Goal: Find specific page/section: Find specific page/section

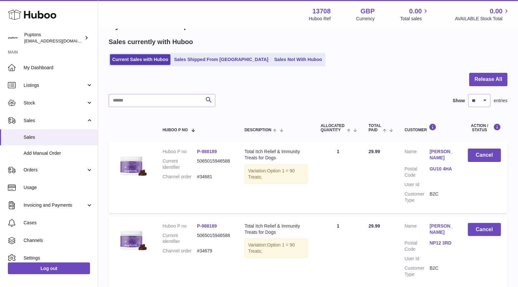
scroll to position [73, 0]
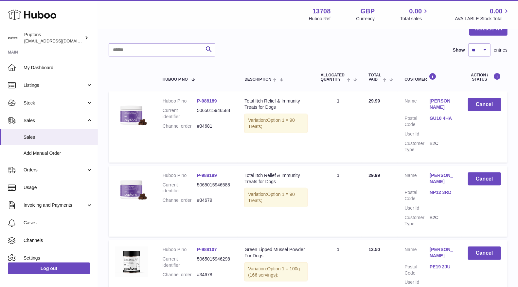
click at [28, 82] on span "Listings" at bounding box center [55, 85] width 62 height 6
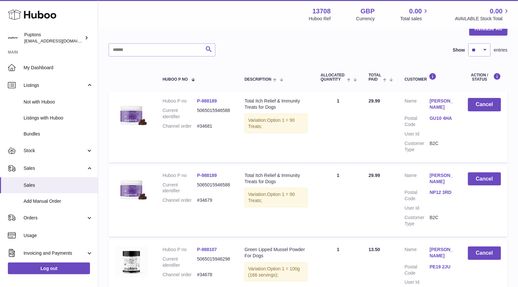
click at [27, 68] on span "My Dashboard" at bounding box center [58, 68] width 69 height 6
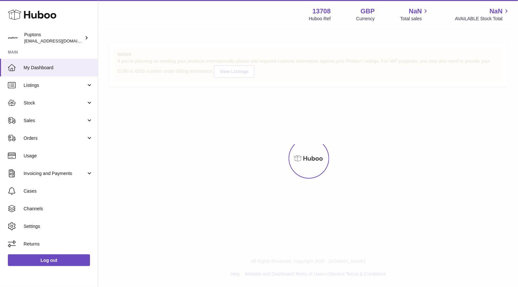
click at [38, 69] on span "My Dashboard" at bounding box center [58, 68] width 69 height 6
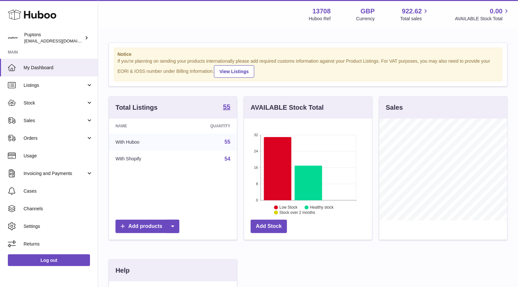
scroll to position [102, 128]
click at [35, 123] on span "Sales" at bounding box center [55, 121] width 62 height 6
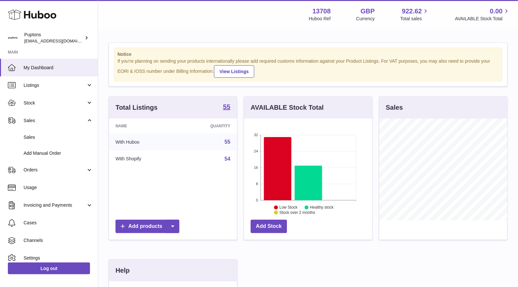
click at [40, 136] on span "Sales" at bounding box center [58, 137] width 69 height 6
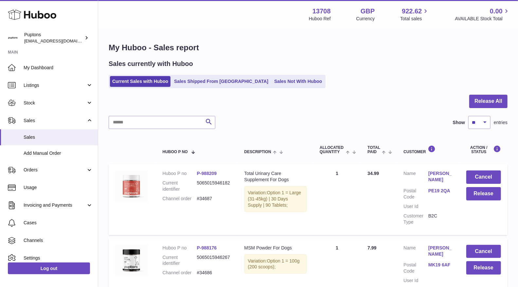
click at [276, 82] on link "Sales Not With Huboo" at bounding box center [298, 81] width 52 height 11
